Goal: Browse casually

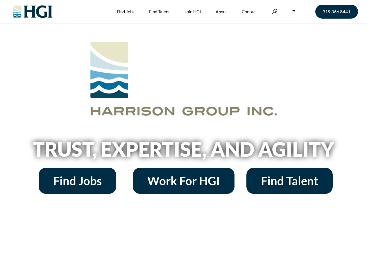
click at [184, 140] on h2 "Trust, Expertise, and Agility" at bounding box center [184, 149] width 332 height 20
click at [274, 11] on link at bounding box center [275, 12] width 6 height 6
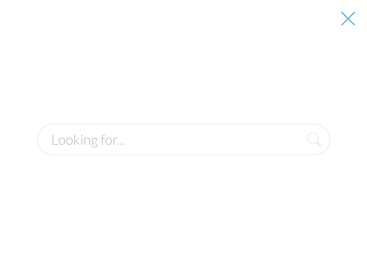
click at [184, 151] on h2 "Trust, Expertise, and Agility" at bounding box center [184, 149] width 332 height 20
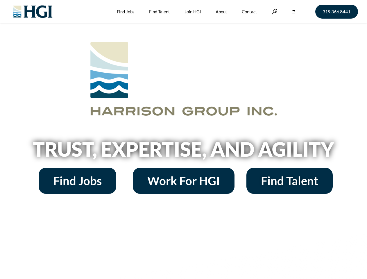
click at [184, 140] on h2 "Trust, Expertise, and Agility" at bounding box center [184, 149] width 332 height 20
click at [274, 11] on link at bounding box center [275, 12] width 6 height 6
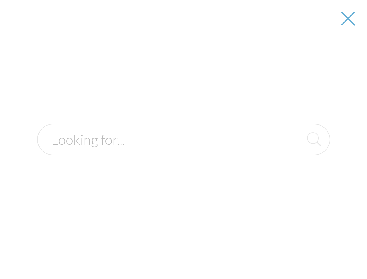
click at [184, 151] on div at bounding box center [184, 139] width 366 height 279
